Goal: Check status: Check status

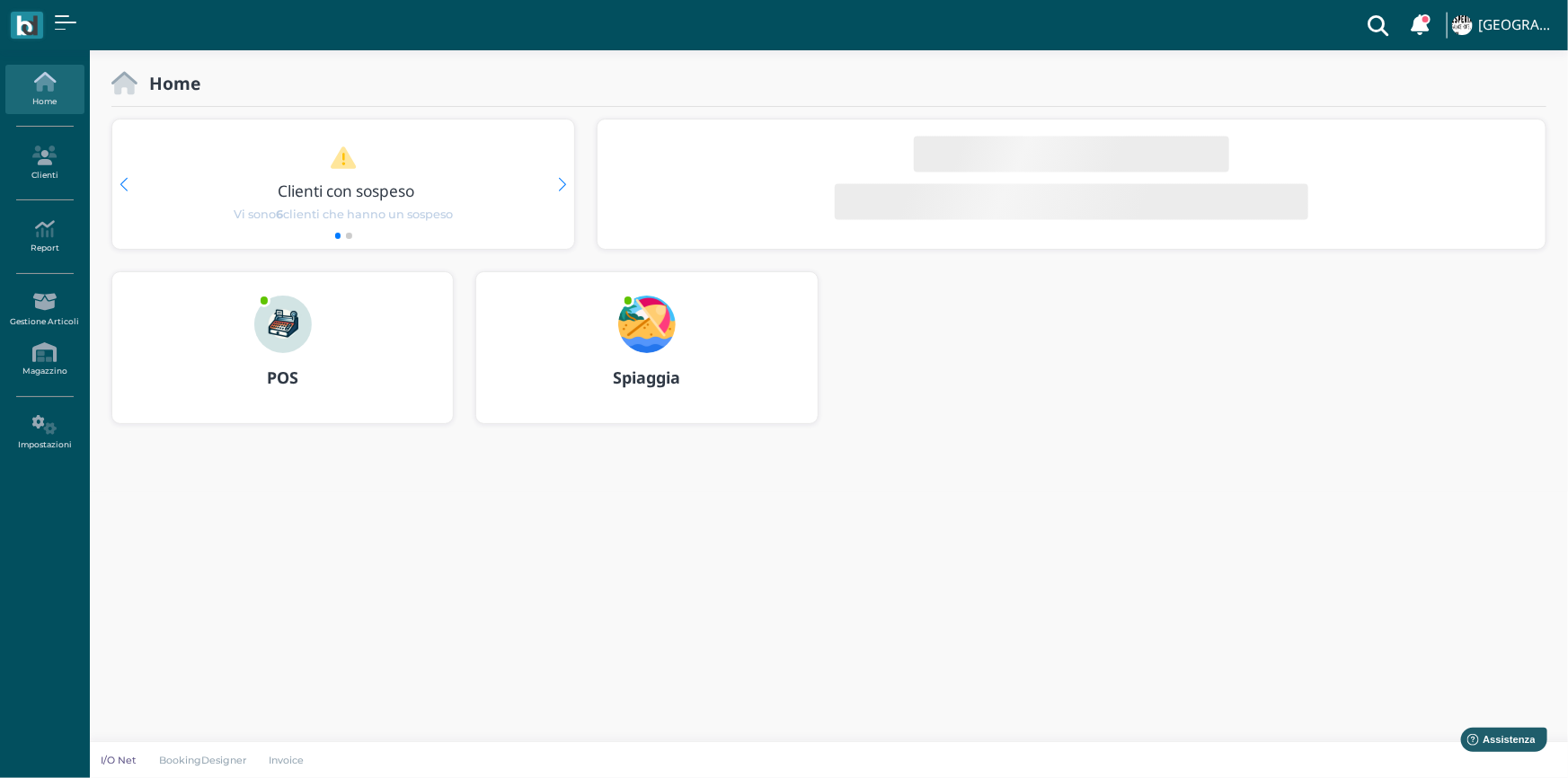
click at [296, 331] on img at bounding box center [282, 324] width 58 height 58
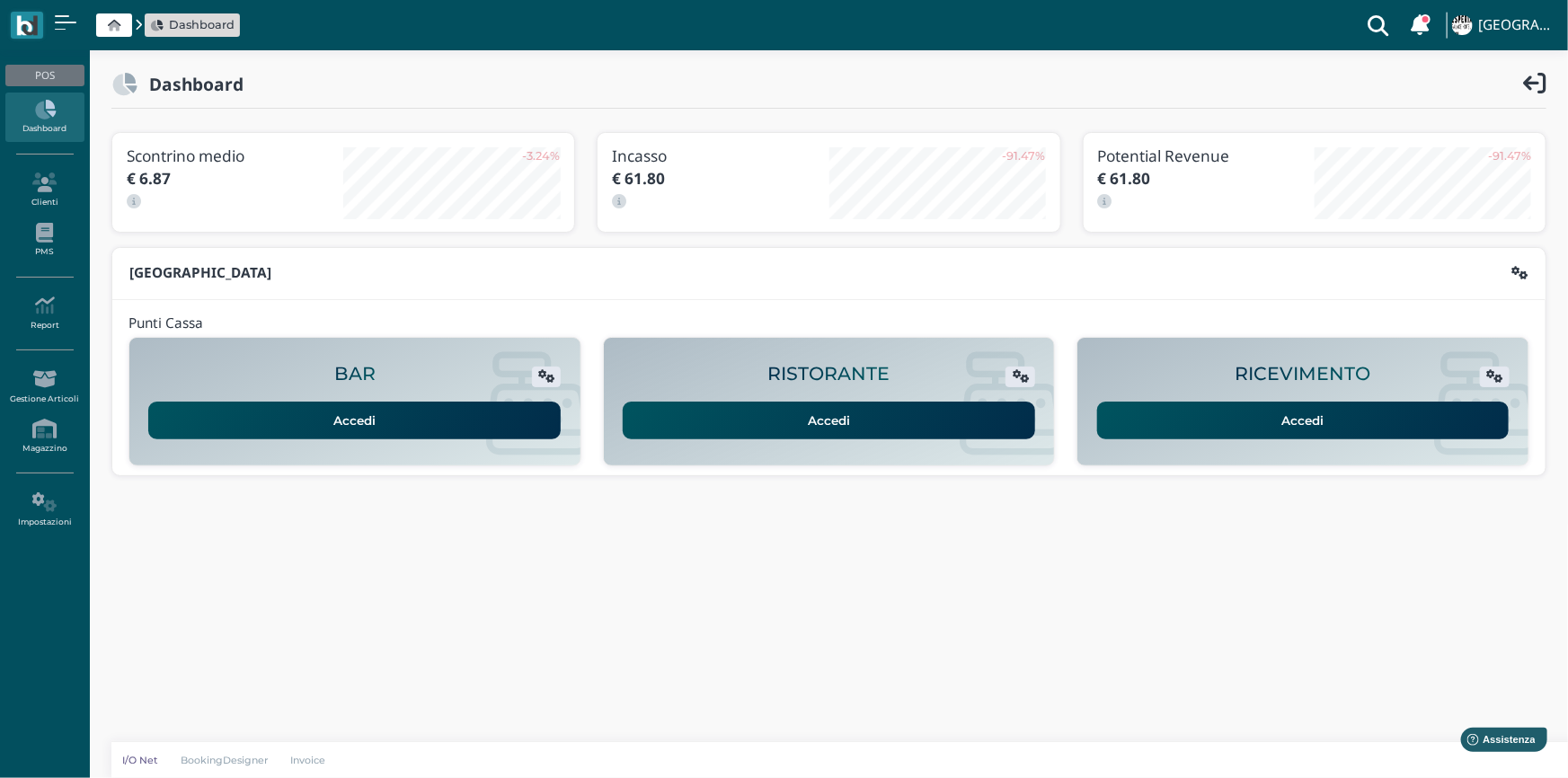
click at [1217, 404] on link "Accedi" at bounding box center [1303, 420] width 413 height 38
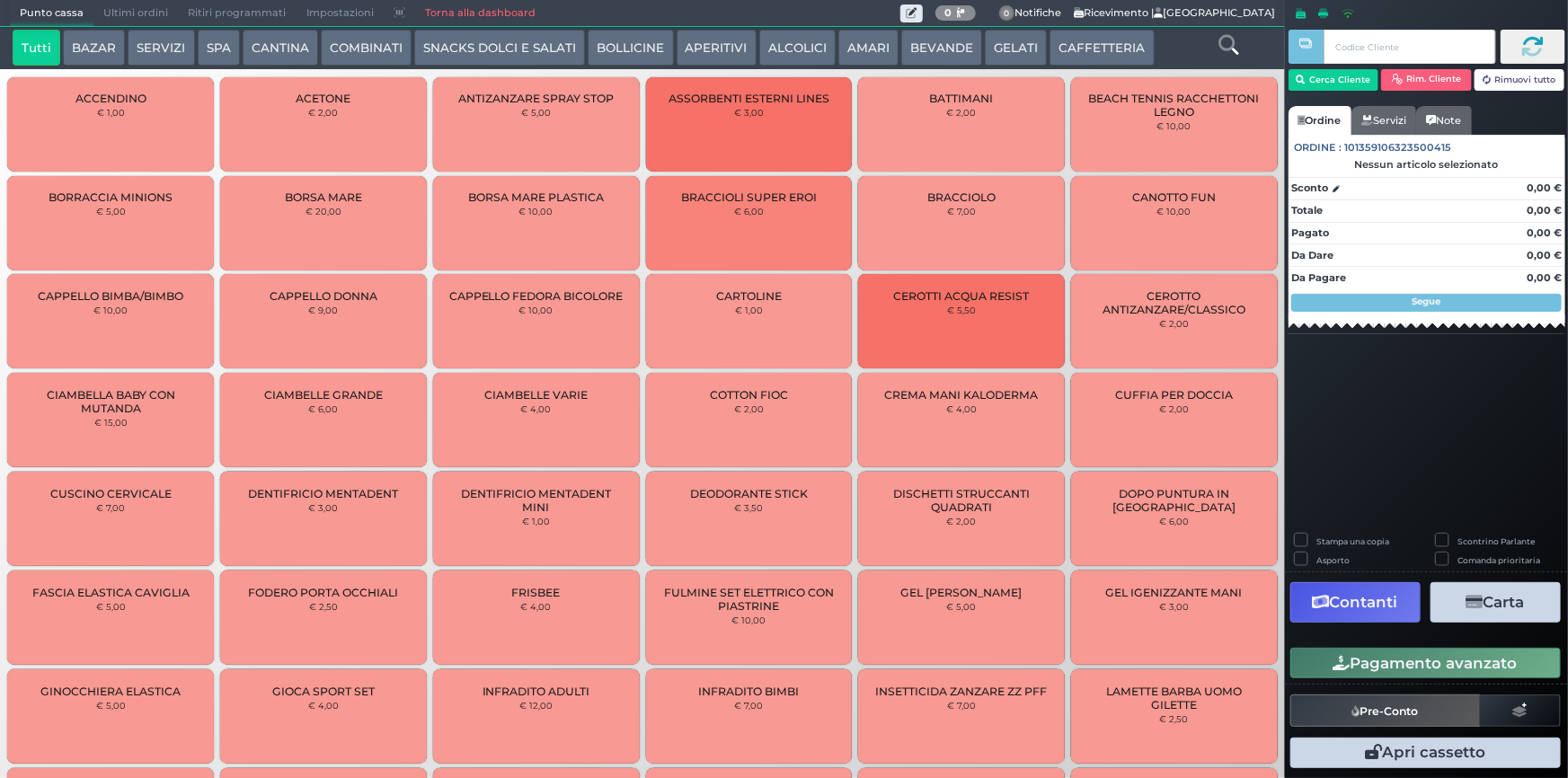
click at [142, 17] on span "Ultimi ordini" at bounding box center [136, 13] width 84 height 25
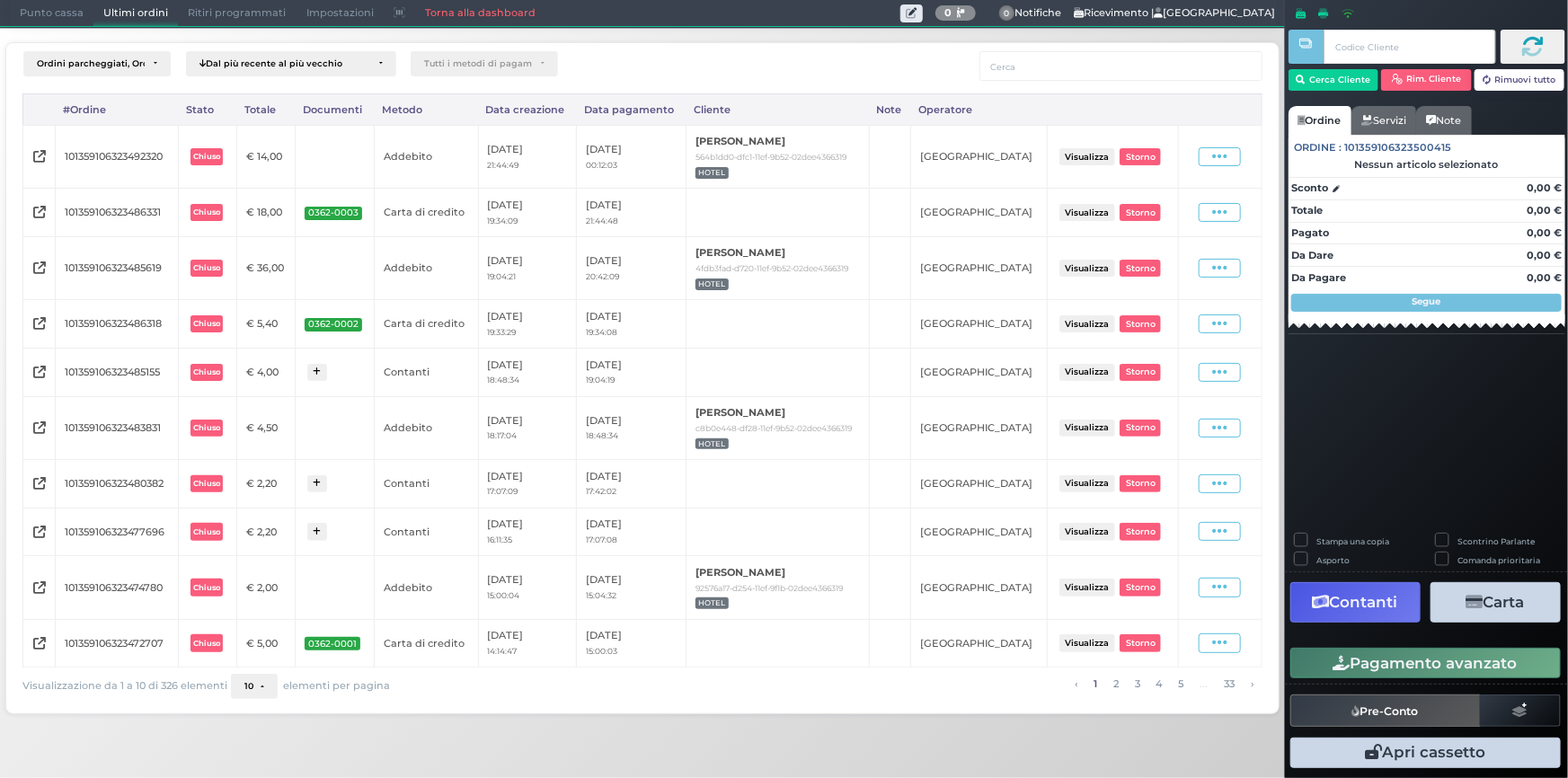
click at [1096, 153] on button "Visualizza" at bounding box center [1087, 157] width 56 height 17
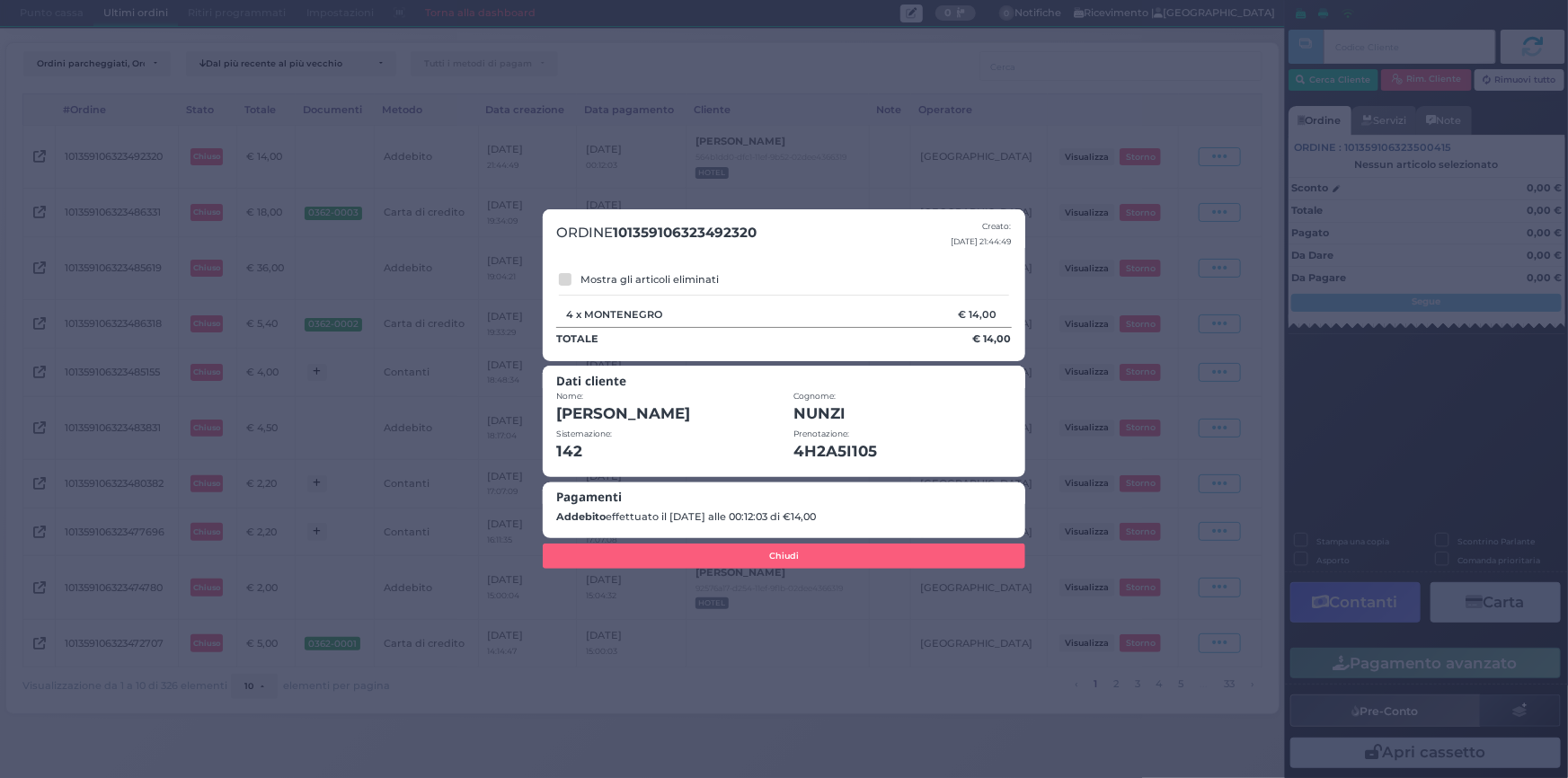
click at [1045, 136] on div "ORDINE 101359106323492320 Creato: [DATE] 21:44:49 Mostra gli articoli eliminati…" at bounding box center [784, 389] width 1568 height 778
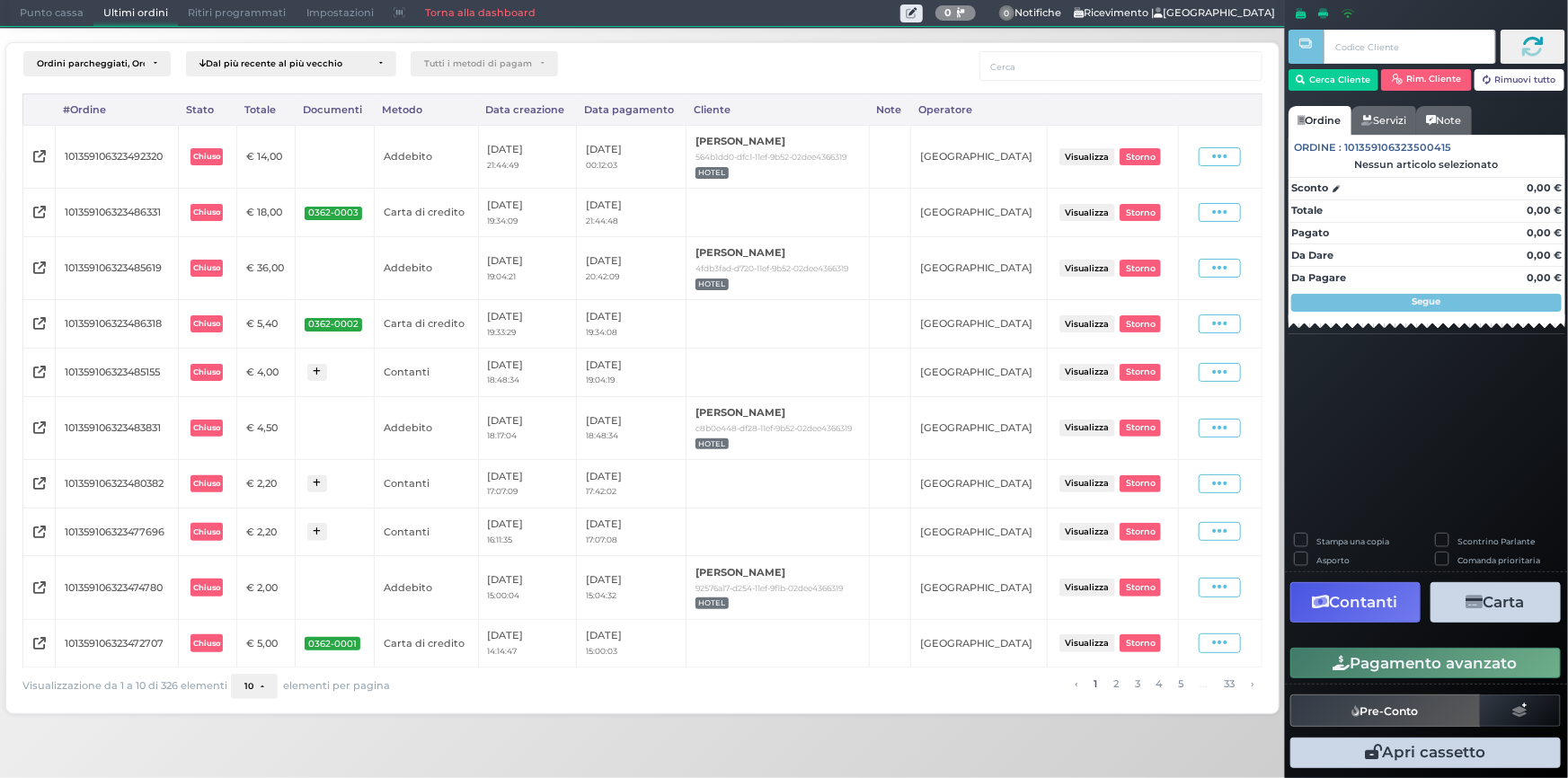
click at [35, 8] on span "Punto cassa" at bounding box center [51, 13] width 83 height 25
